Goal: Information Seeking & Learning: Learn about a topic

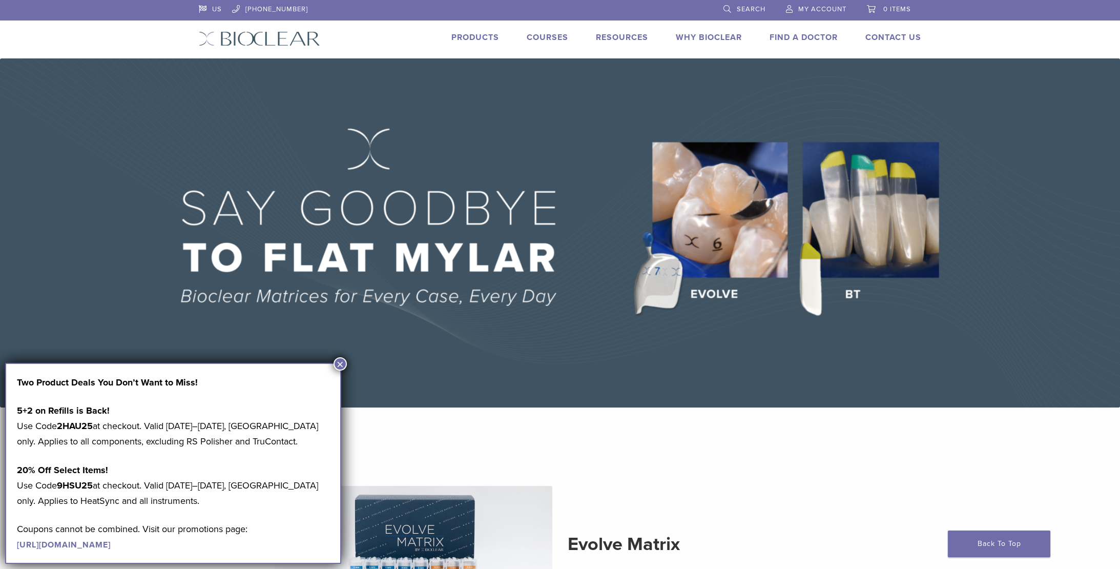
click at [583, 372] on img at bounding box center [560, 232] width 1120 height 349
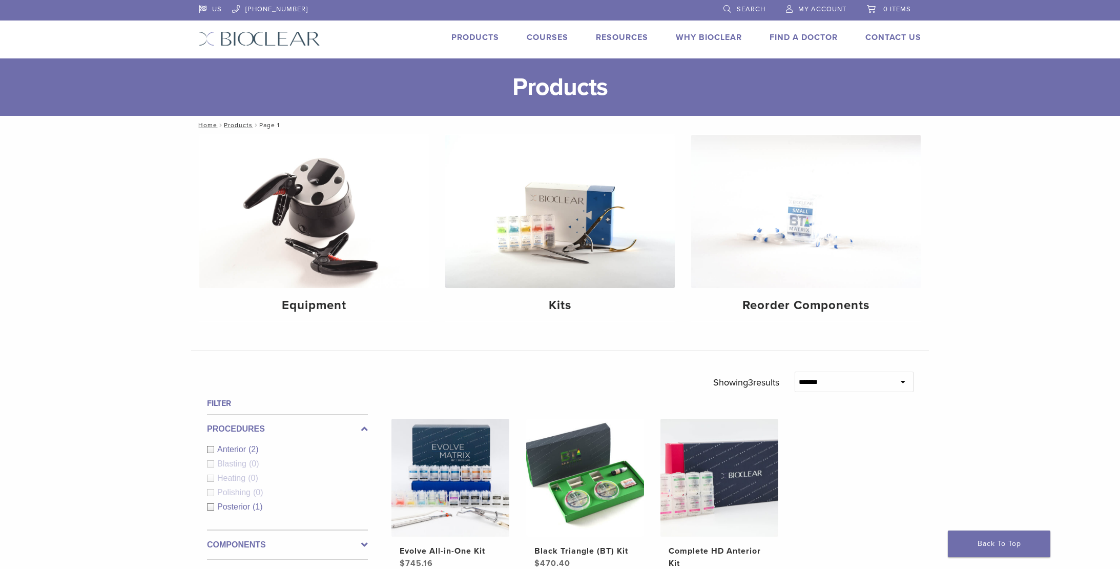
click at [256, 34] on img at bounding box center [259, 38] width 121 height 15
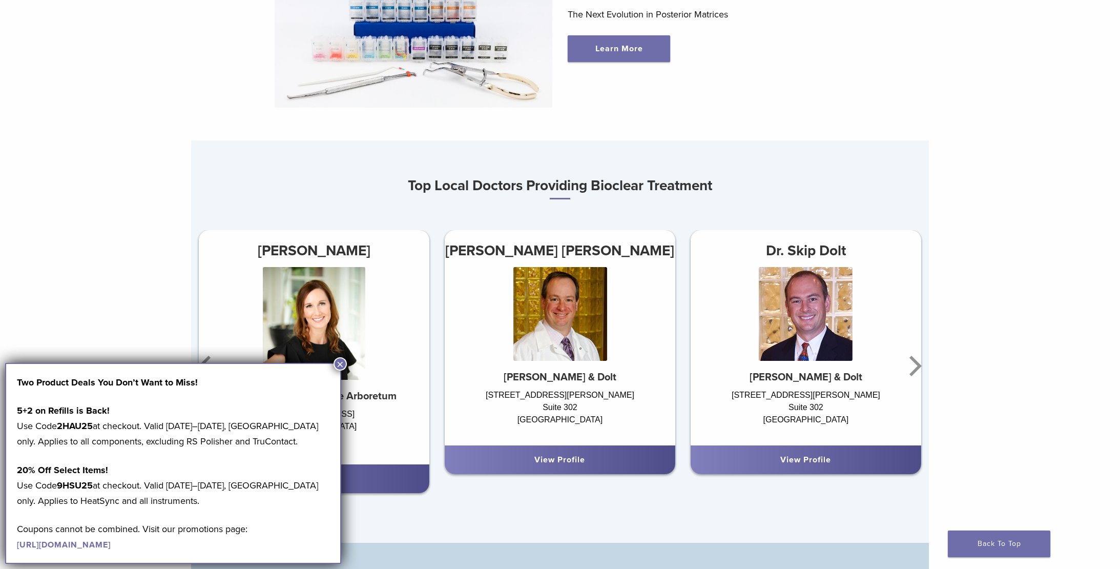
scroll to position [335, 0]
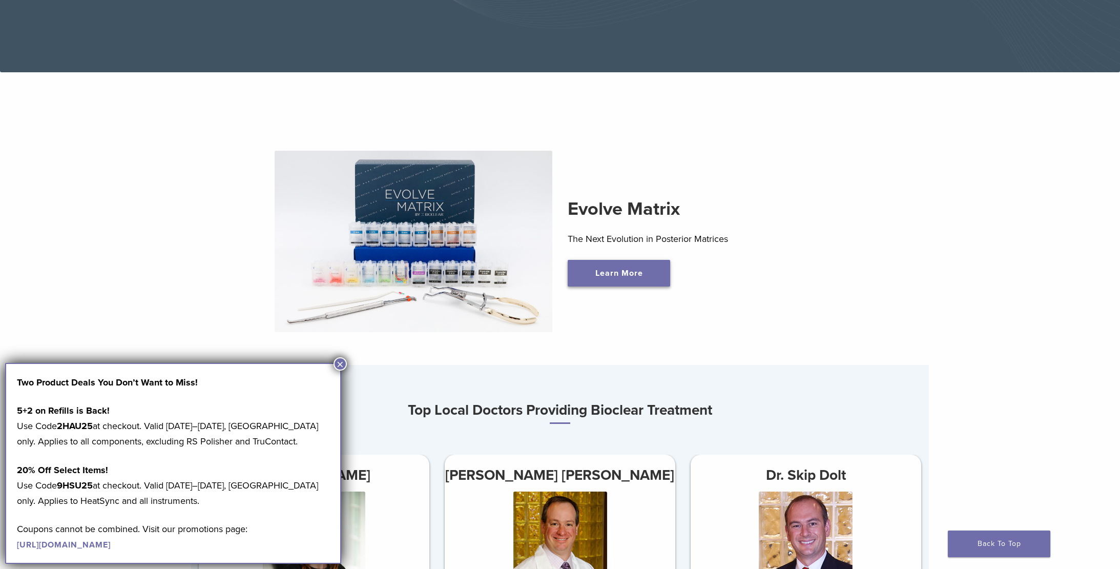
click at [625, 277] on link "Learn More" at bounding box center [619, 273] width 102 height 27
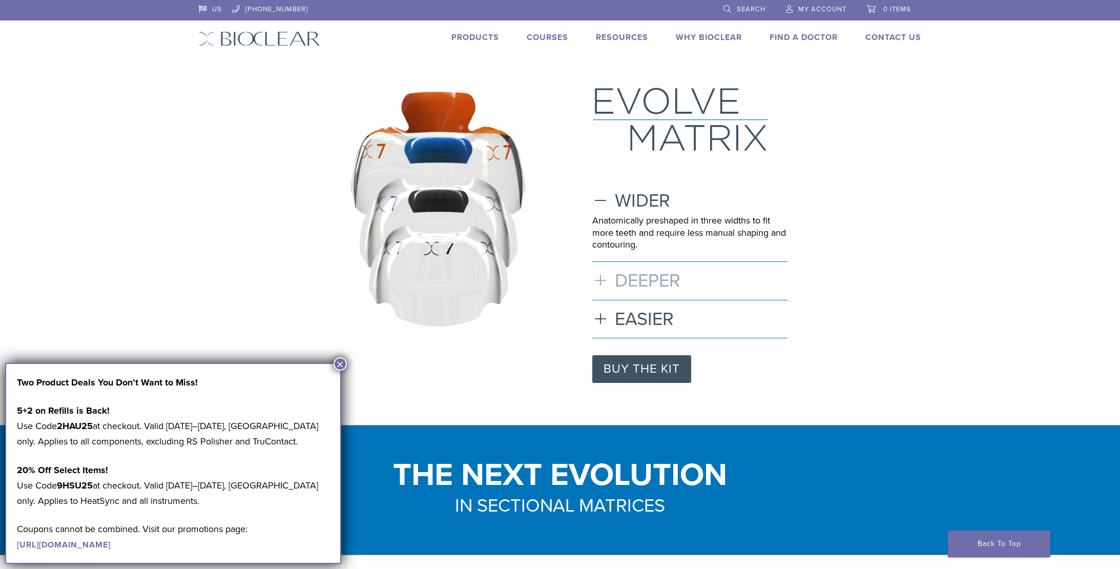
click at [648, 282] on h3 "DEEPER" at bounding box center [689, 281] width 195 height 22
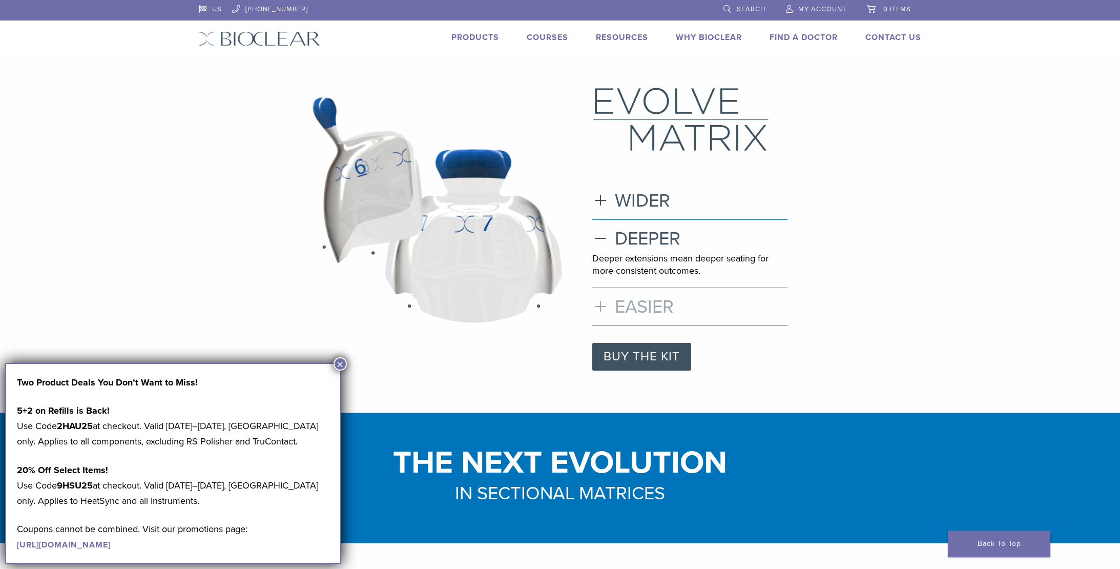
click at [665, 308] on h3 "EASIER" at bounding box center [689, 307] width 195 height 22
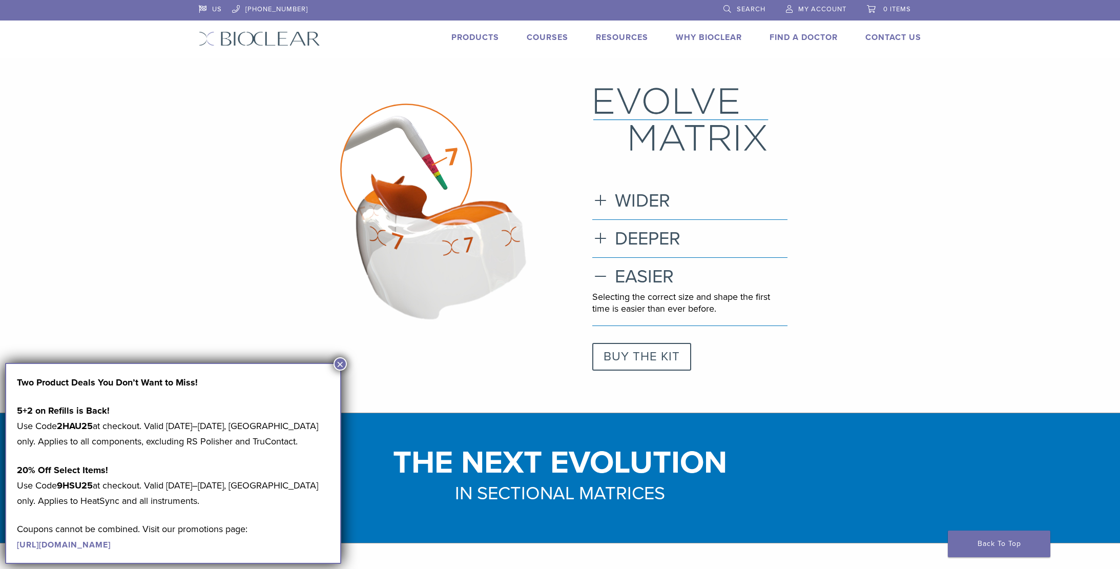
click at [633, 348] on link "BUY THE KIT" at bounding box center [641, 357] width 99 height 28
click at [339, 363] on button "×" at bounding box center [340, 363] width 13 height 13
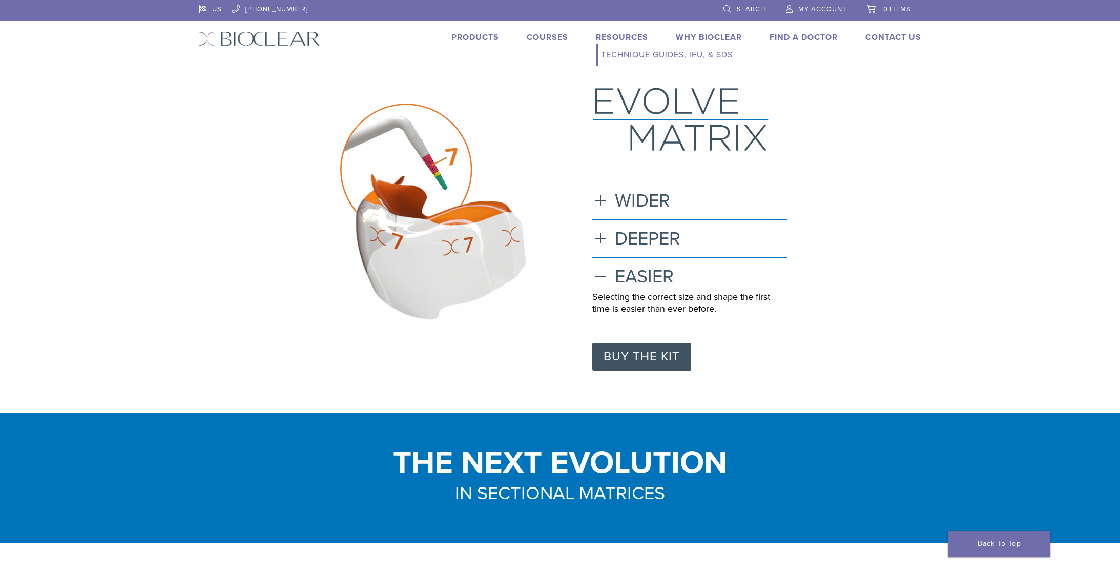
click at [625, 52] on link "Technique Guides, IFU, & SDS" at bounding box center [667, 55] width 137 height 23
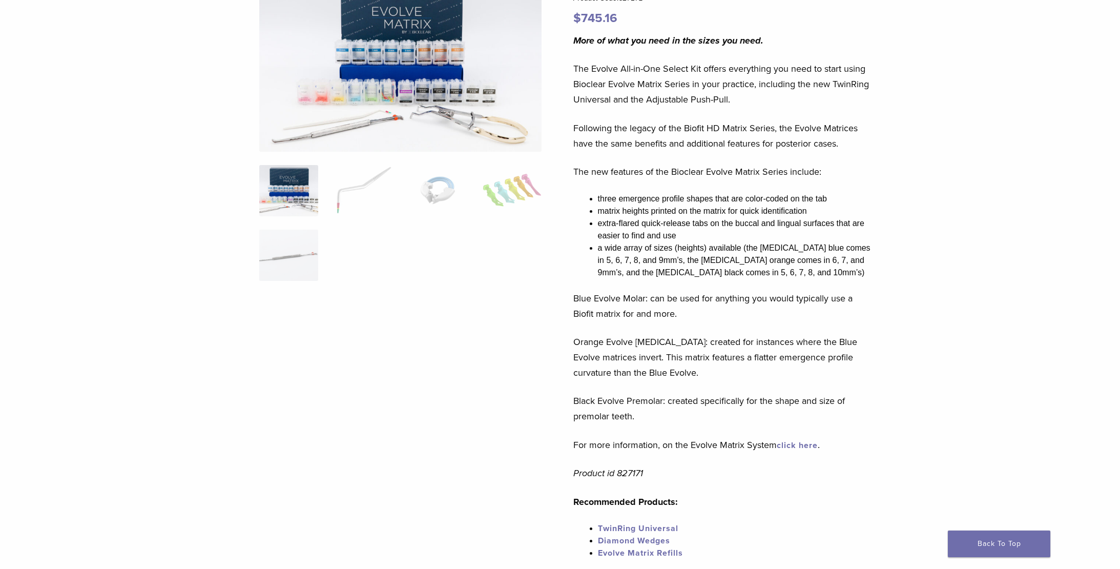
scroll to position [143, 0]
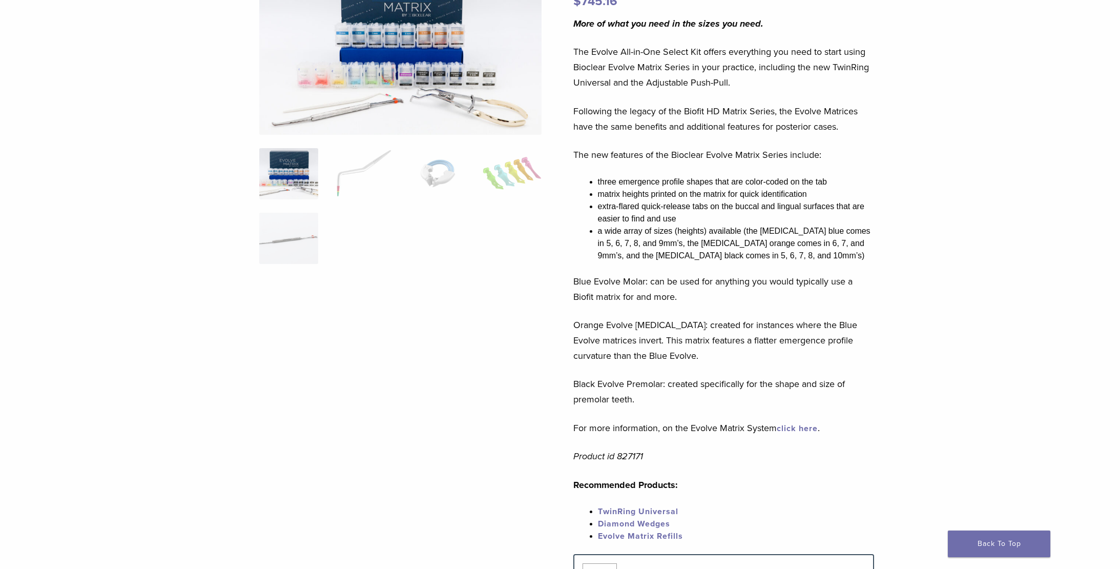
click at [660, 534] on link "Evolve Matrix Refills" at bounding box center [640, 536] width 85 height 10
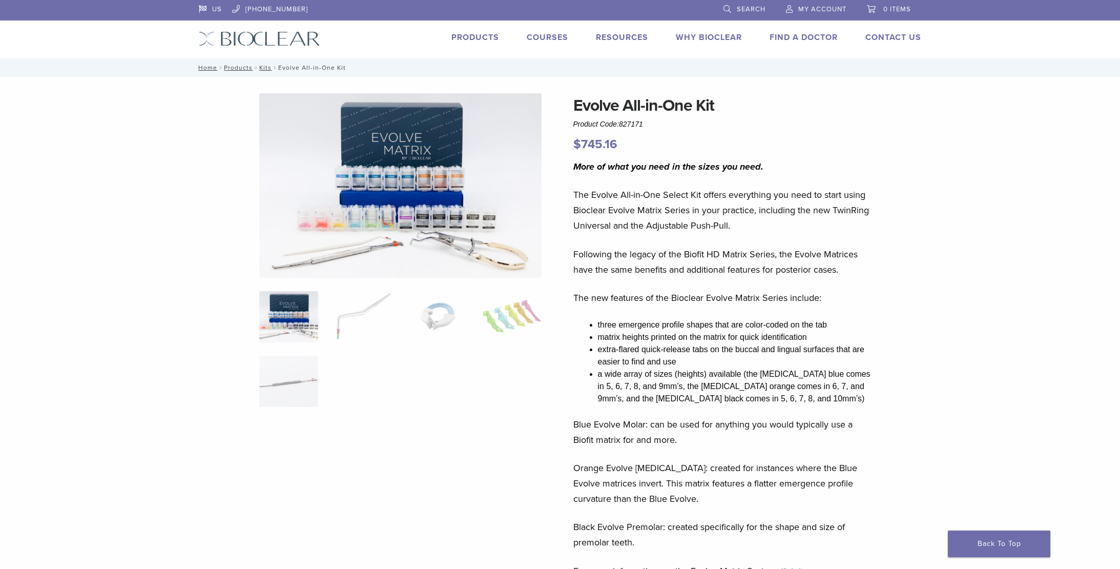
click at [472, 35] on link "Products" at bounding box center [475, 37] width 48 height 10
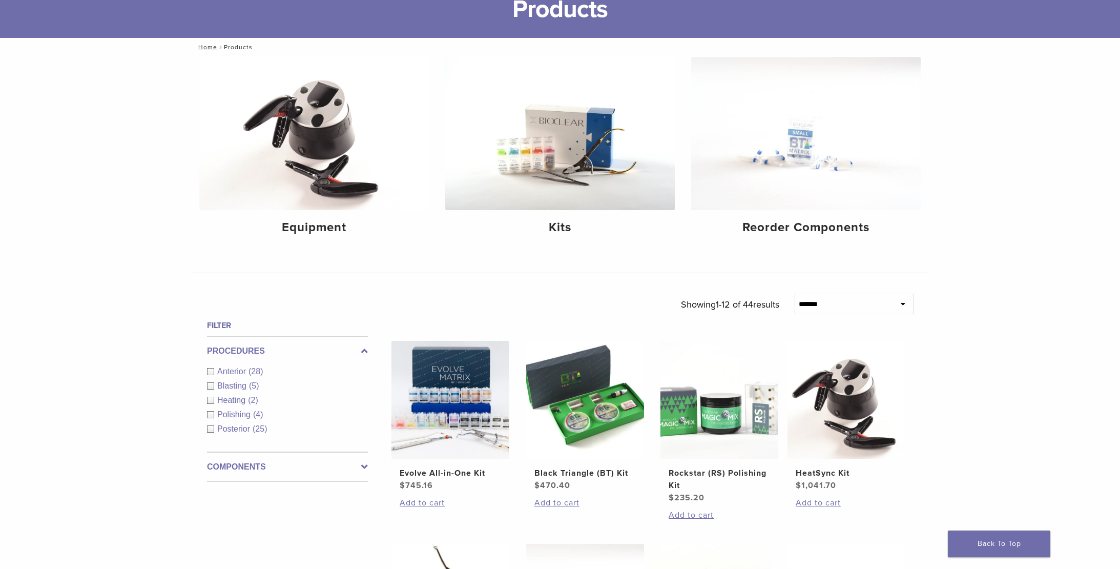
scroll to position [80, 0]
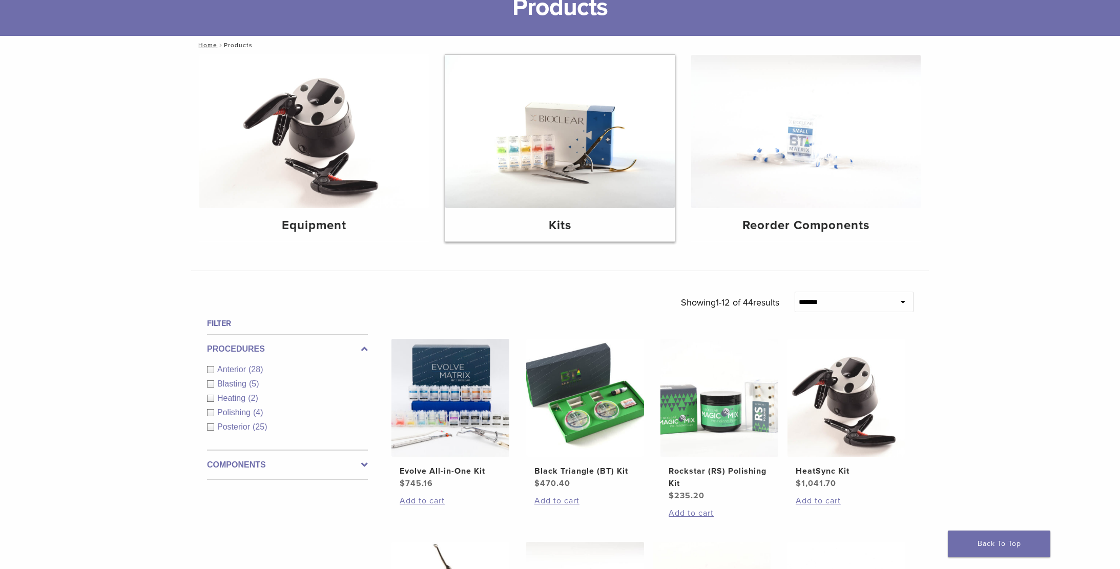
click at [550, 158] on img at bounding box center [560, 131] width 230 height 153
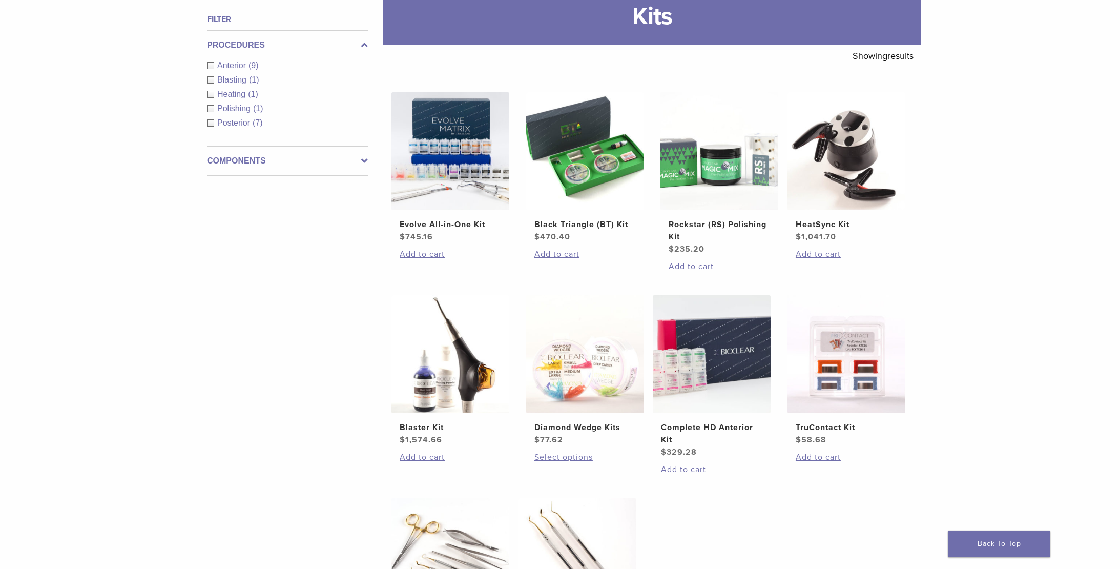
scroll to position [43, 0]
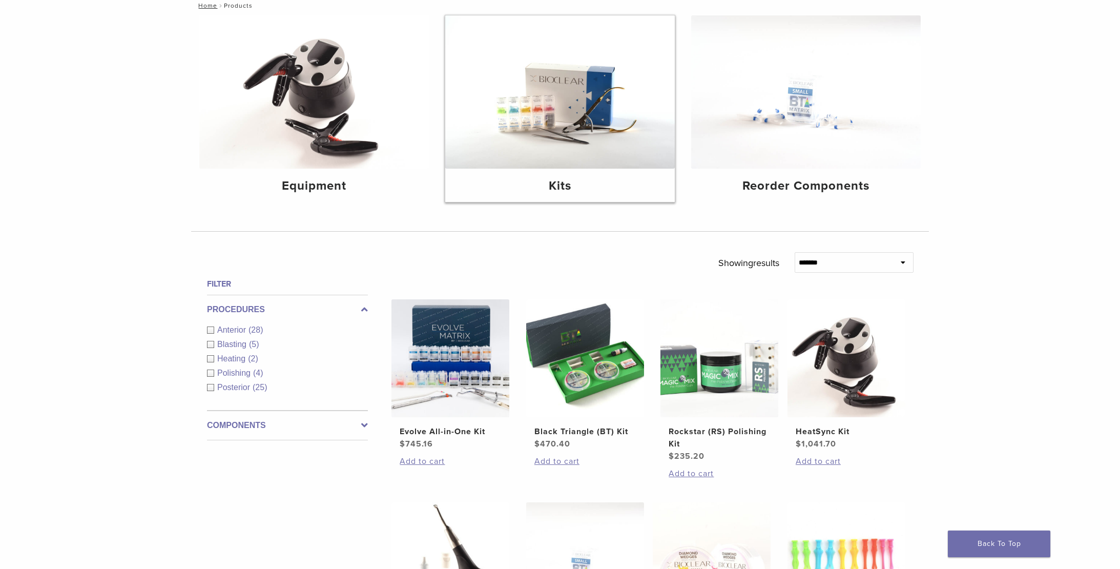
scroll to position [255, 0]
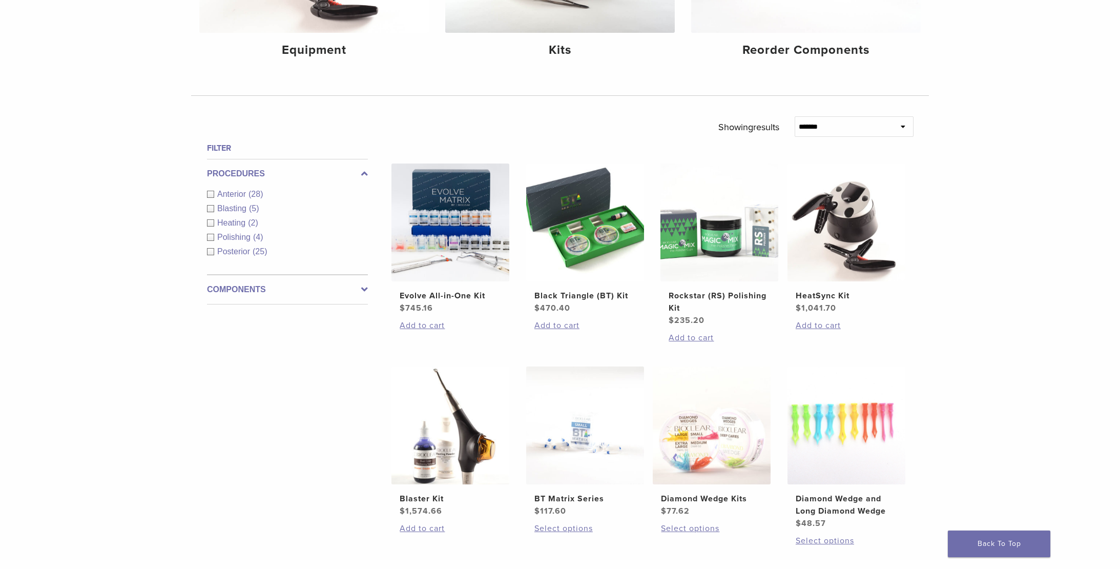
click at [230, 234] on span "Polishing" at bounding box center [235, 237] width 36 height 9
click at [247, 252] on span "Posterior" at bounding box center [234, 251] width 35 height 9
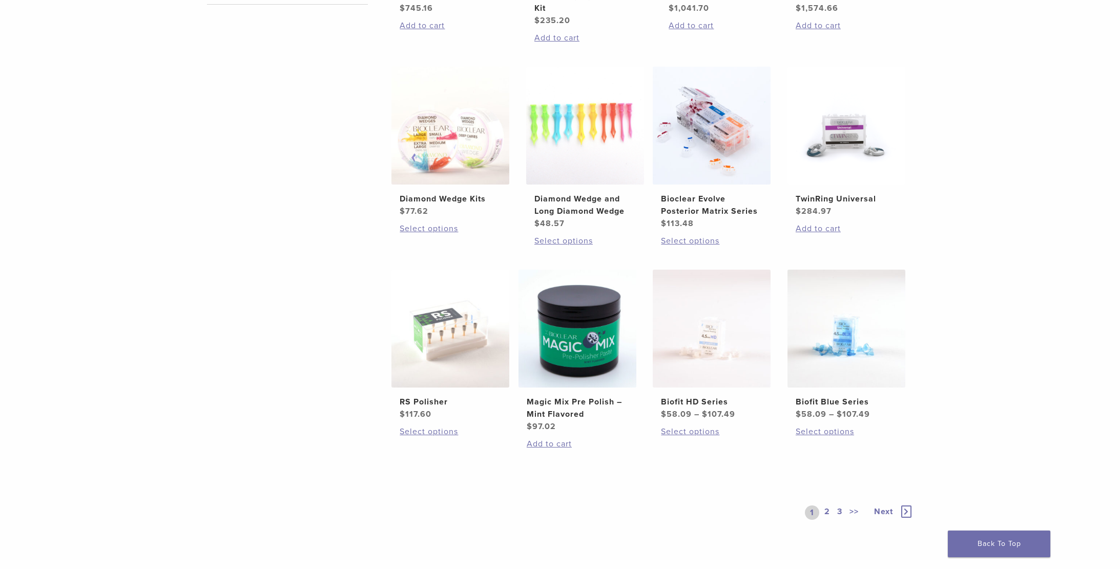
scroll to position [565, 0]
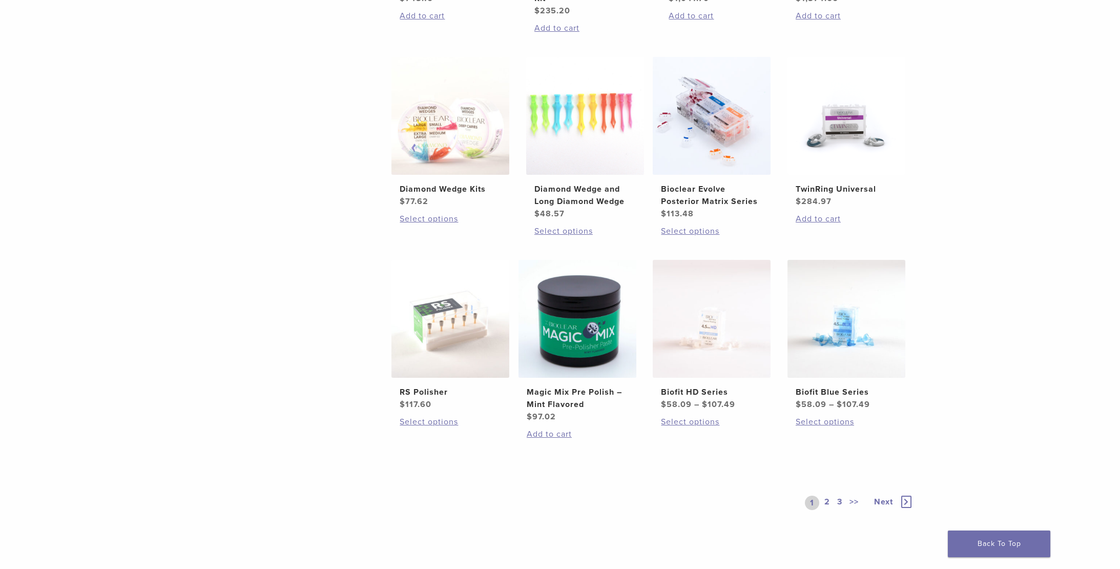
click at [826, 502] on link "2" at bounding box center [827, 503] width 10 height 14
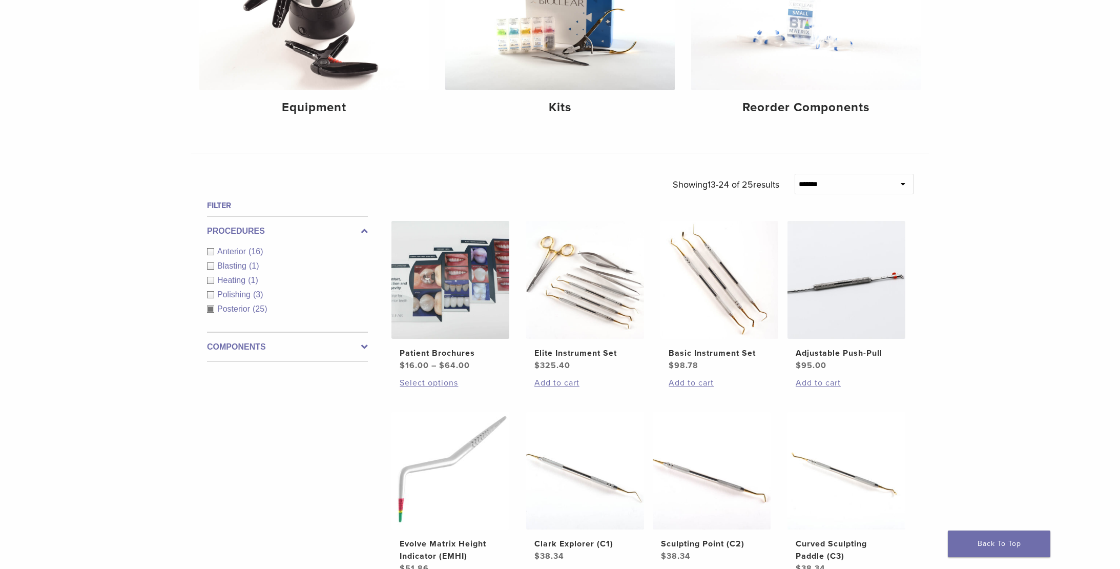
scroll to position [546, 0]
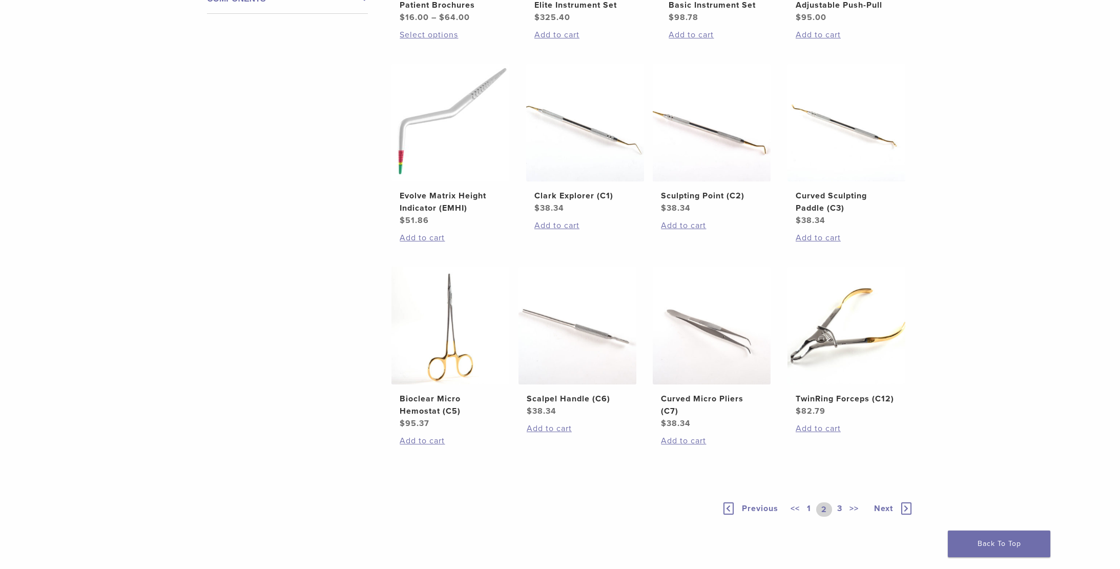
click at [842, 507] on link "3" at bounding box center [839, 509] width 9 height 14
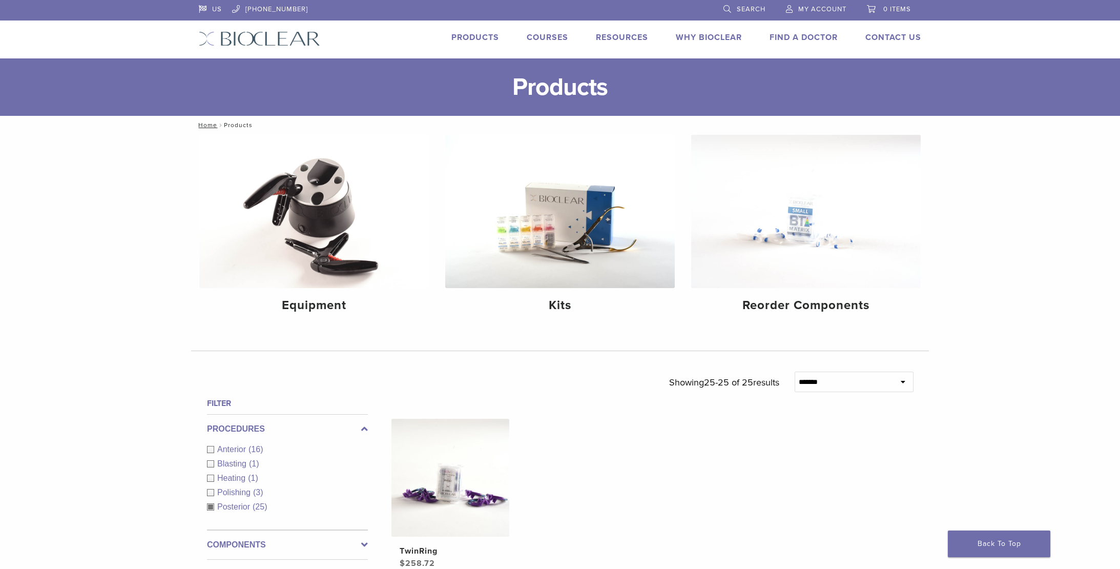
click at [481, 36] on link "Products" at bounding box center [475, 37] width 48 height 10
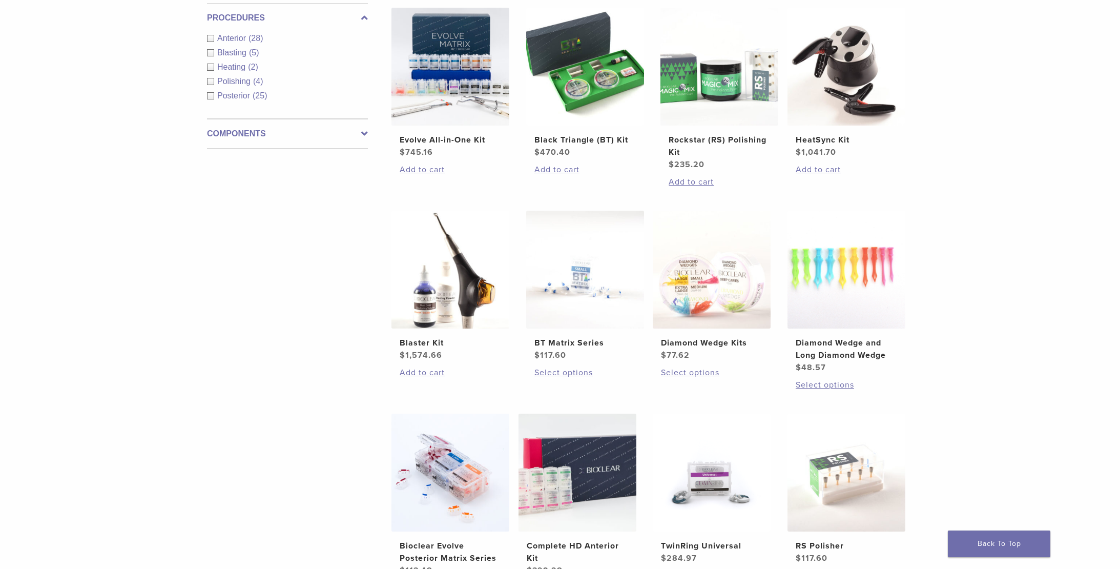
scroll to position [174, 0]
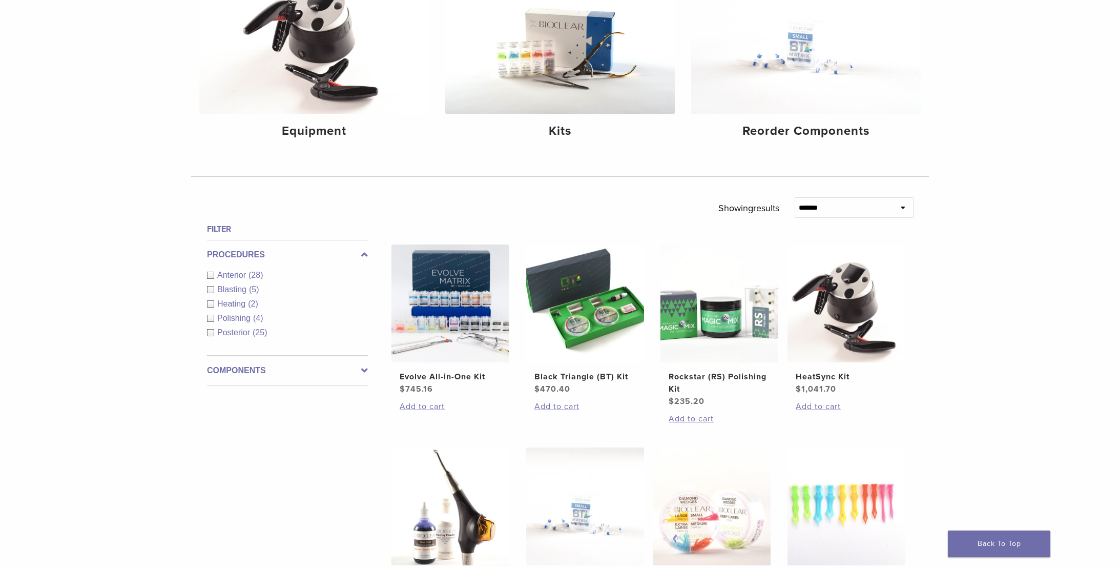
click at [305, 367] on label "Components" at bounding box center [287, 370] width 161 height 12
click at [265, 350] on span "Matrix Systems" at bounding box center [246, 347] width 58 height 9
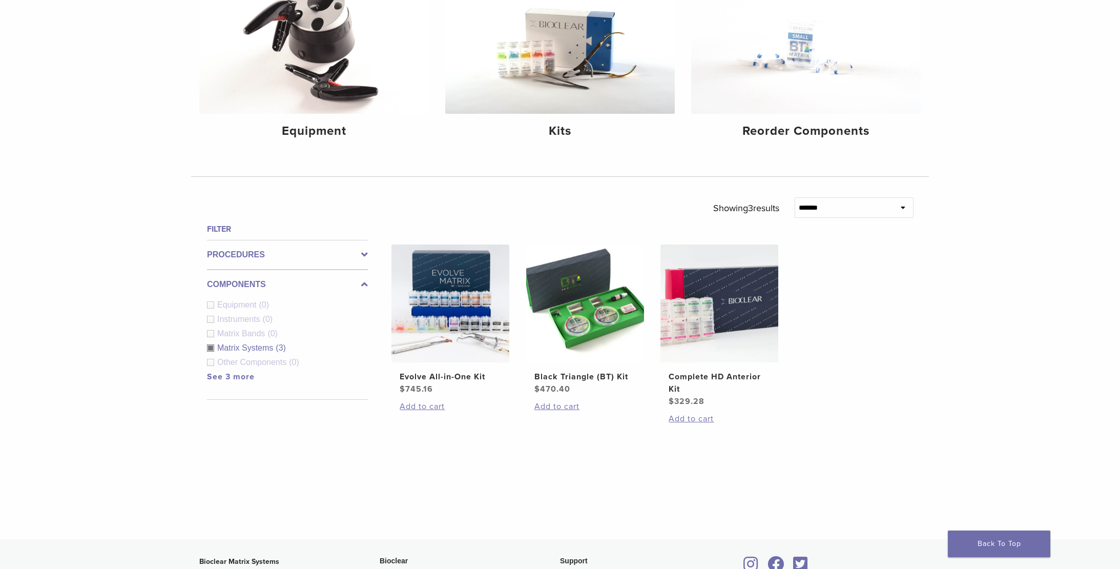
click at [262, 336] on span "Matrix Bands" at bounding box center [242, 333] width 50 height 9
click at [246, 378] on link "See 3 more" at bounding box center [231, 377] width 48 height 10
click at [212, 346] on div "Matrix Systems (3)" at bounding box center [287, 348] width 161 height 12
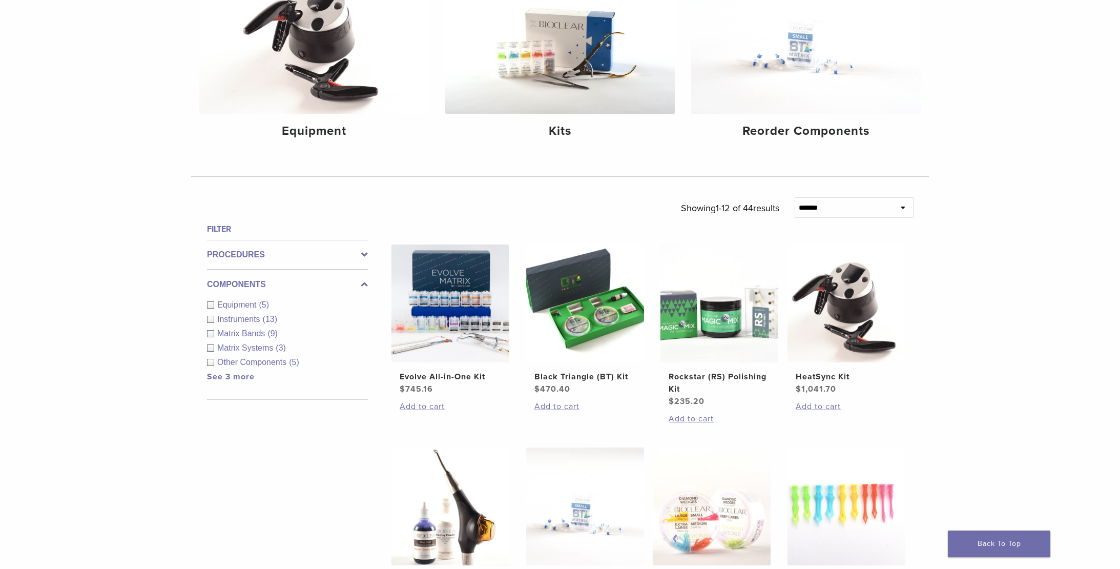
click at [227, 376] on link "See 3 more" at bounding box center [231, 377] width 48 height 10
click at [256, 332] on span "Matrix Bands" at bounding box center [242, 333] width 50 height 9
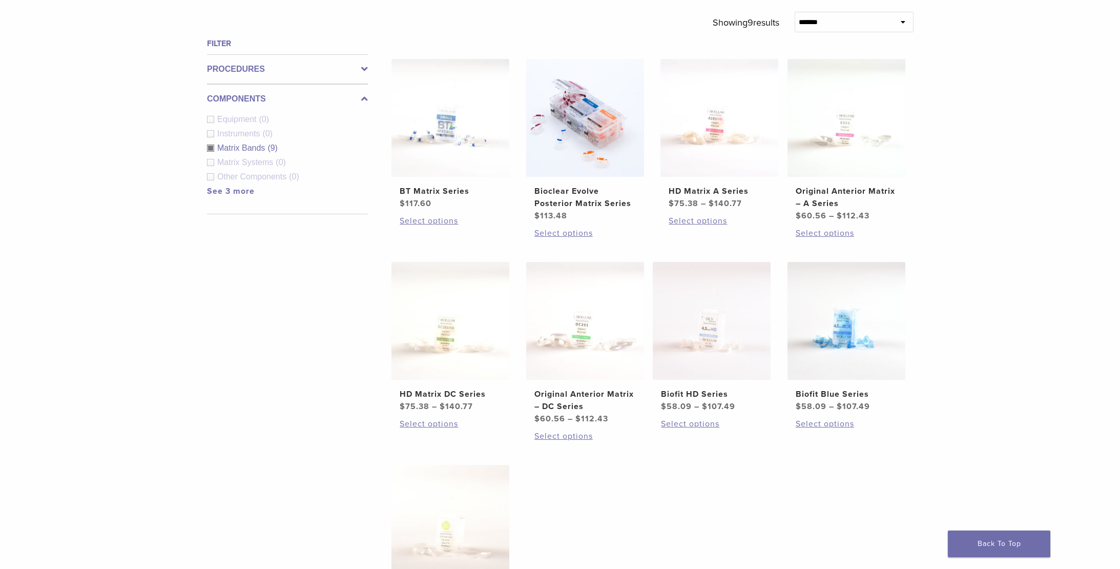
scroll to position [364, 0]
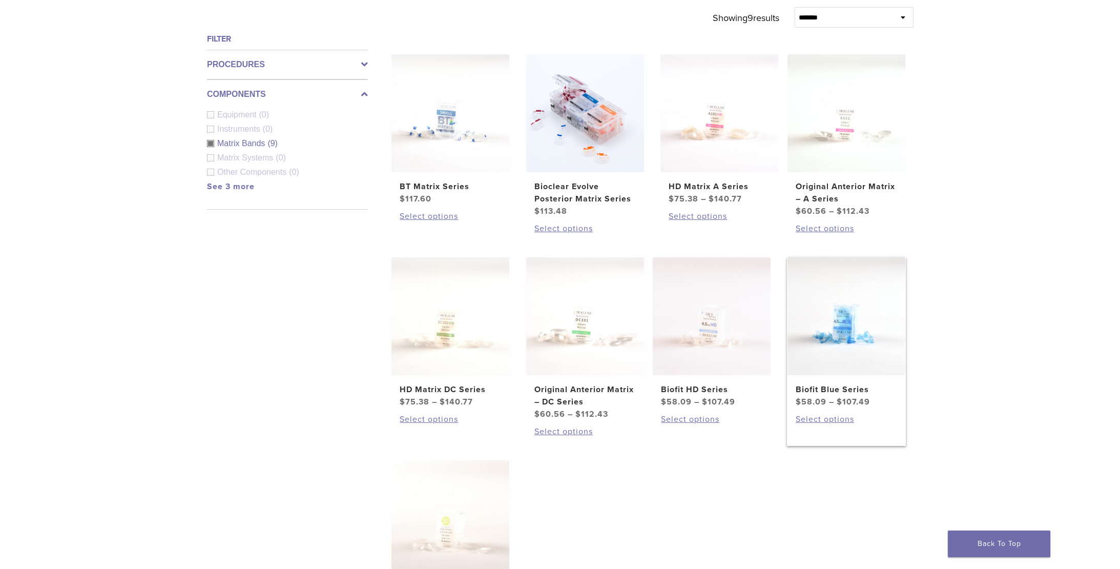
click at [839, 388] on h2 "Biofit Blue Series" at bounding box center [846, 389] width 101 height 12
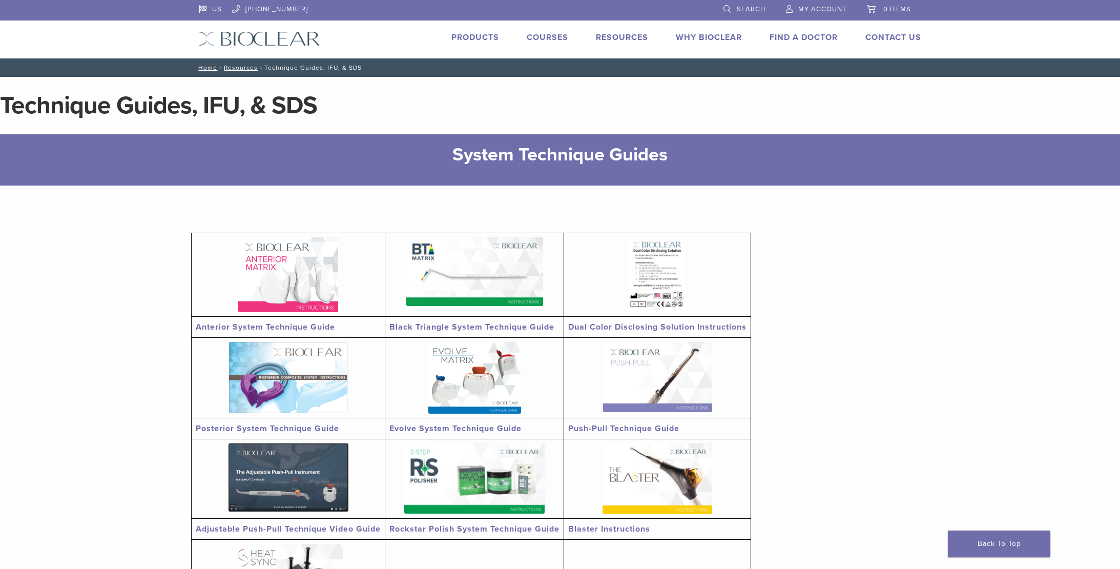
scroll to position [160, 0]
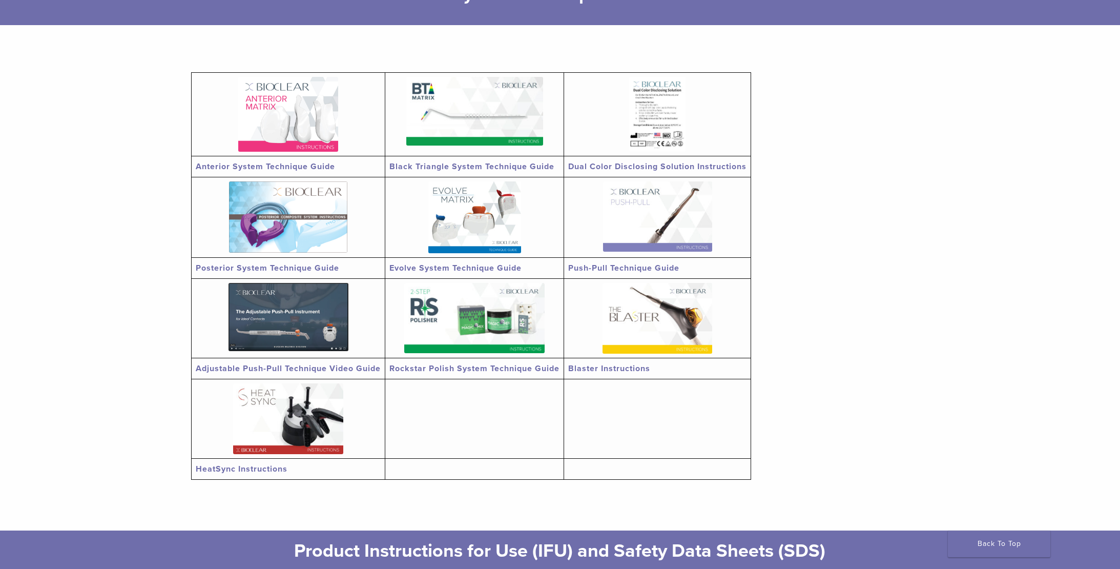
click at [299, 241] on img at bounding box center [288, 216] width 118 height 71
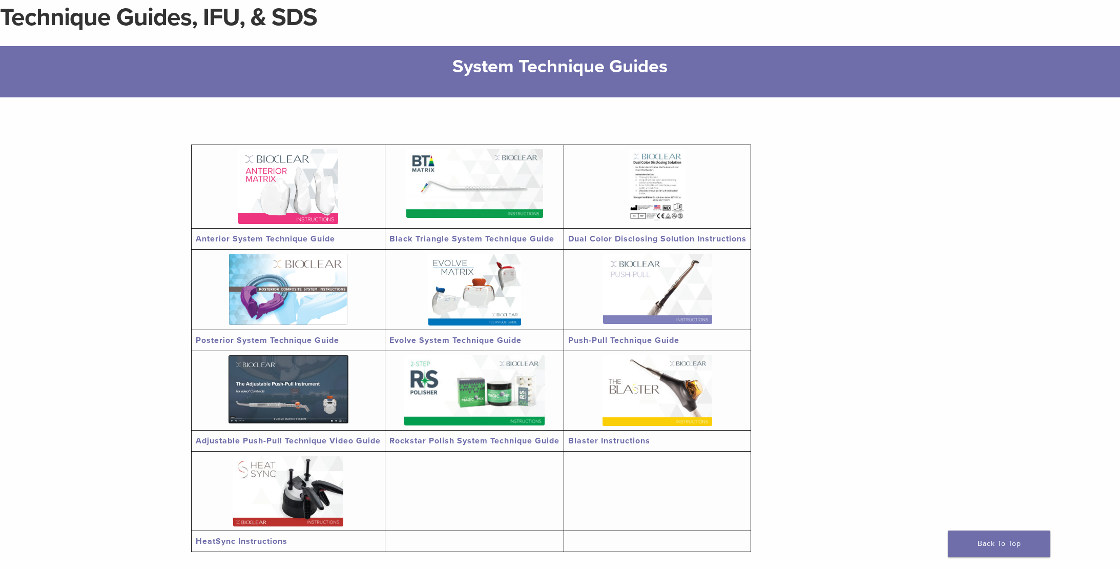
scroll to position [0, 0]
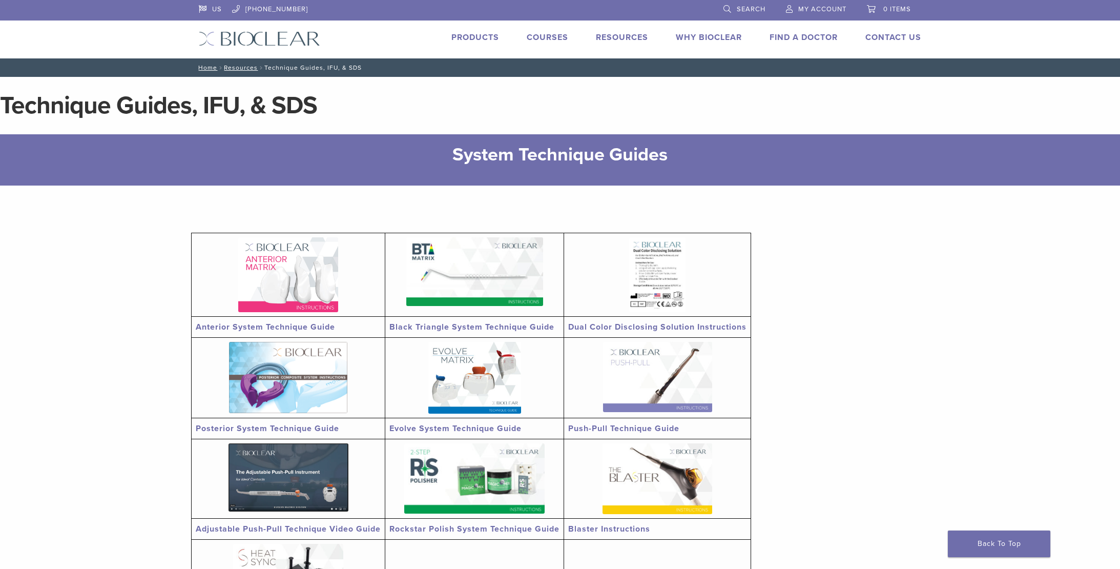
click at [482, 35] on link "Products" at bounding box center [475, 37] width 48 height 10
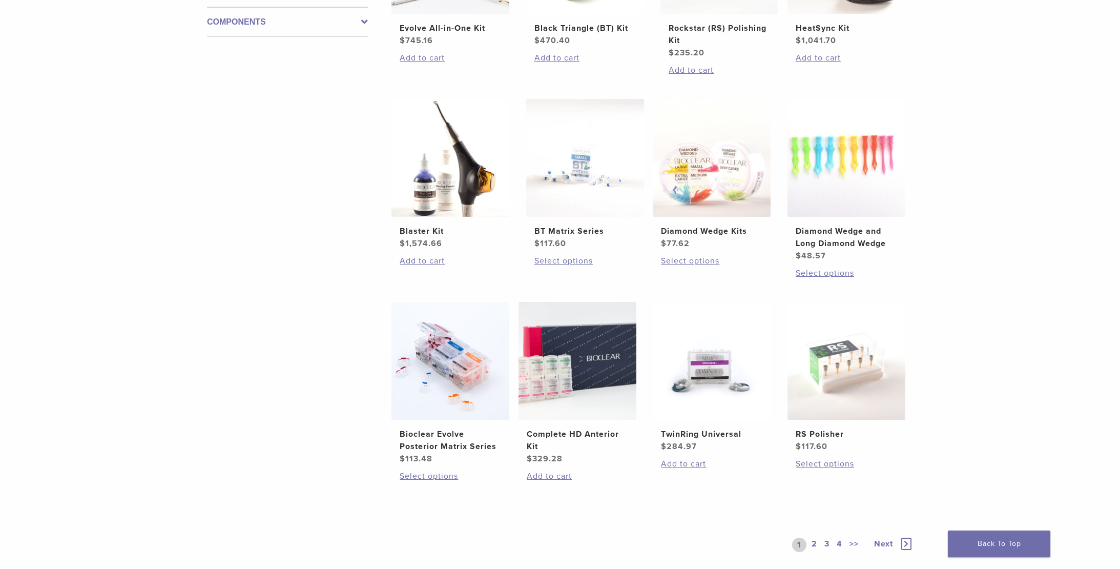
scroll to position [623, 0]
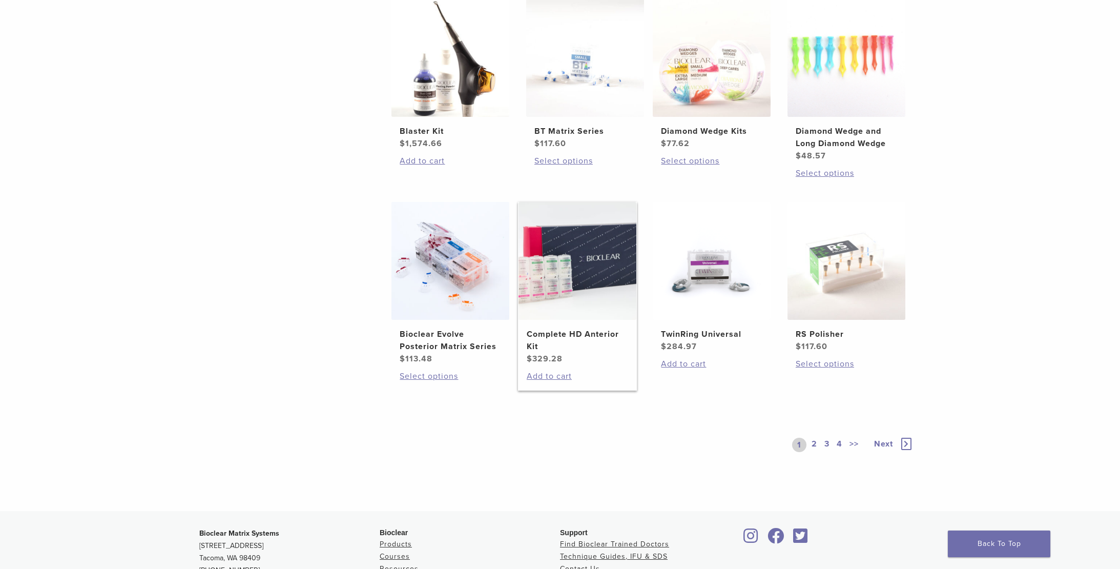
click at [579, 310] on img at bounding box center [578, 261] width 118 height 118
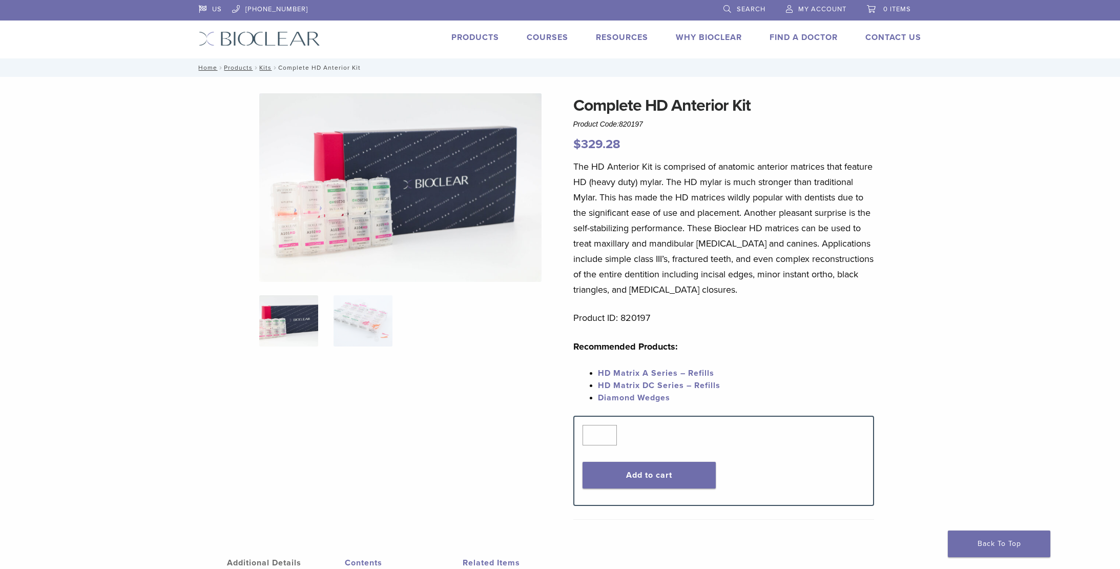
click at [677, 373] on link "HD Matrix A Series – Refills" at bounding box center [656, 373] width 116 height 10
click at [675, 387] on span "HD Matrix DC Series – Refills" at bounding box center [659, 385] width 122 height 10
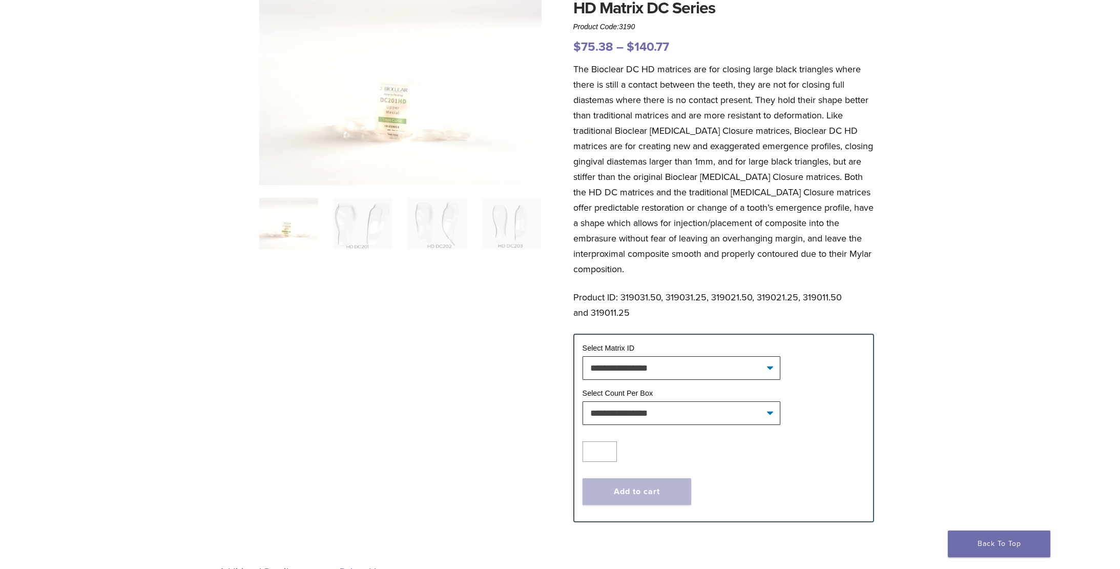
scroll to position [198, 0]
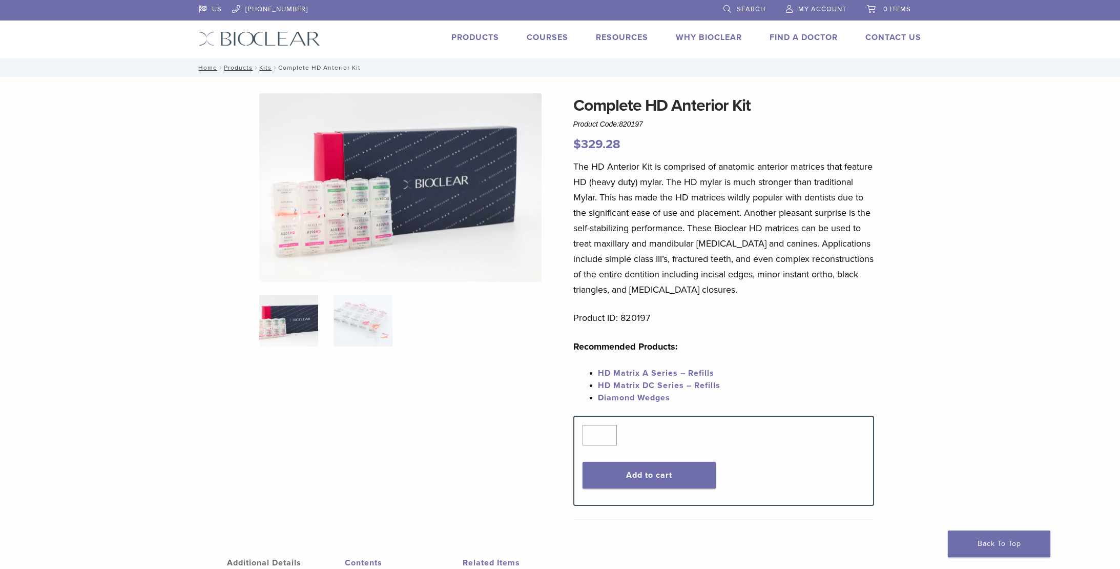
click at [695, 370] on link "HD Matrix A Series – Refills" at bounding box center [656, 373] width 116 height 10
click at [696, 372] on link "HD Matrix A Series – Refills" at bounding box center [656, 373] width 116 height 10
